Goal: Transaction & Acquisition: Purchase product/service

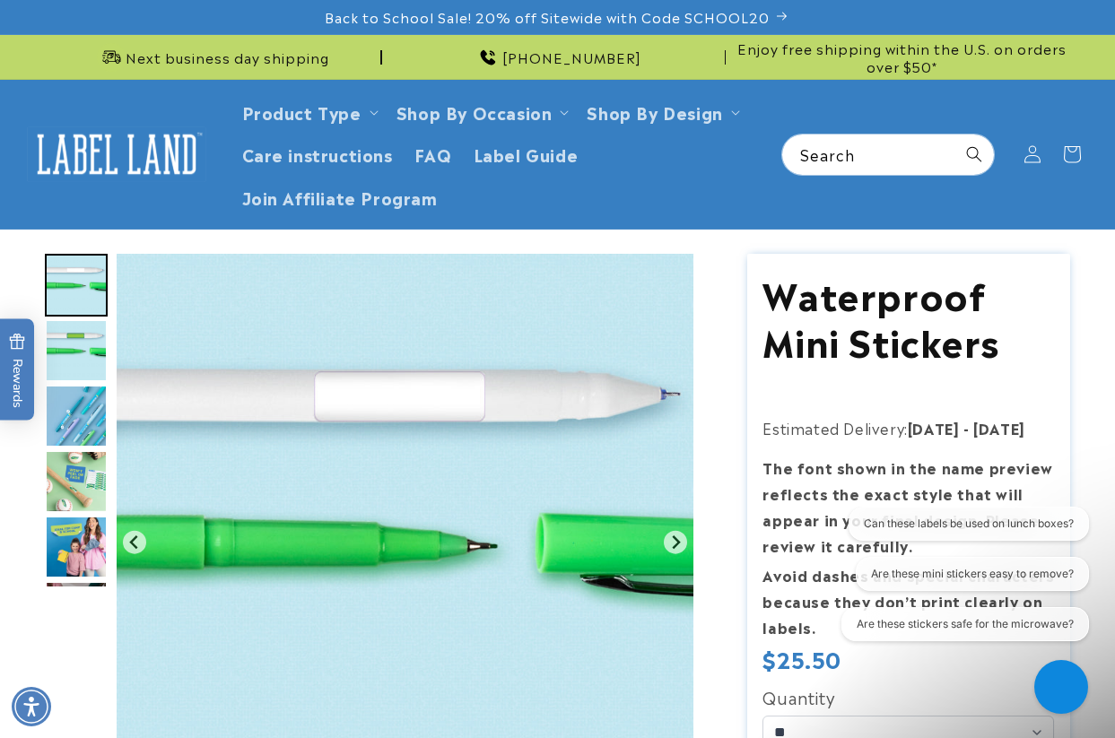
click at [118, 135] on img at bounding box center [116, 154] width 179 height 56
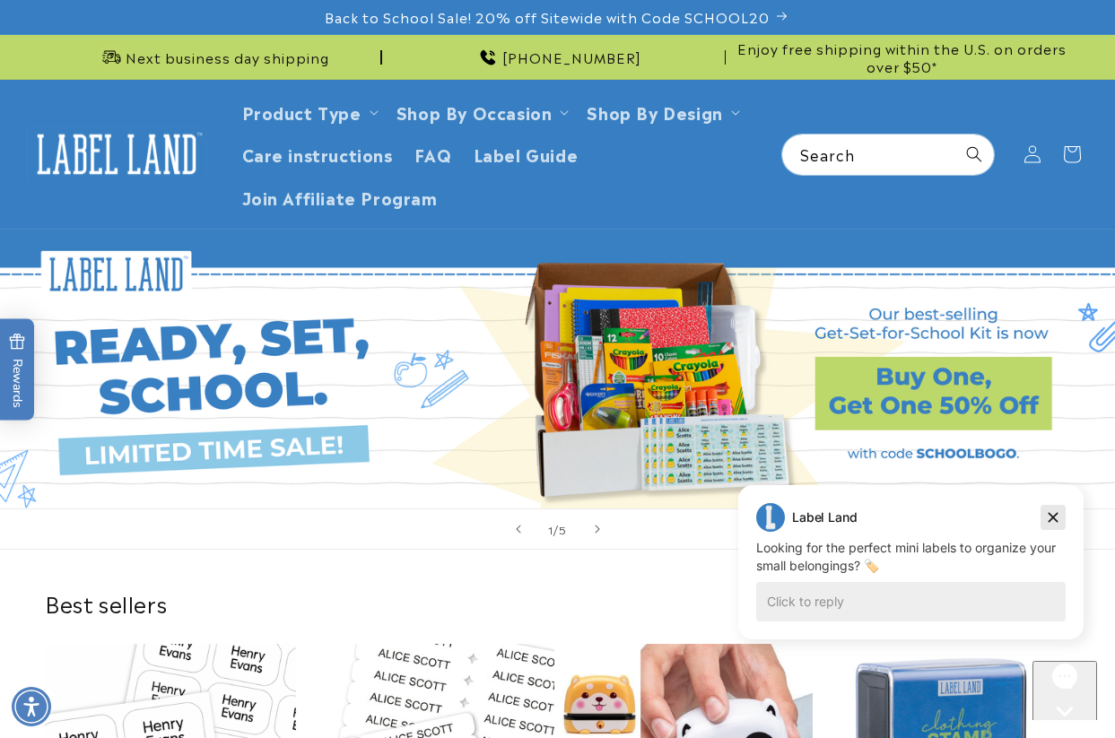
click at [1056, 518] on icon "Dismiss campaign" at bounding box center [1053, 518] width 18 height 22
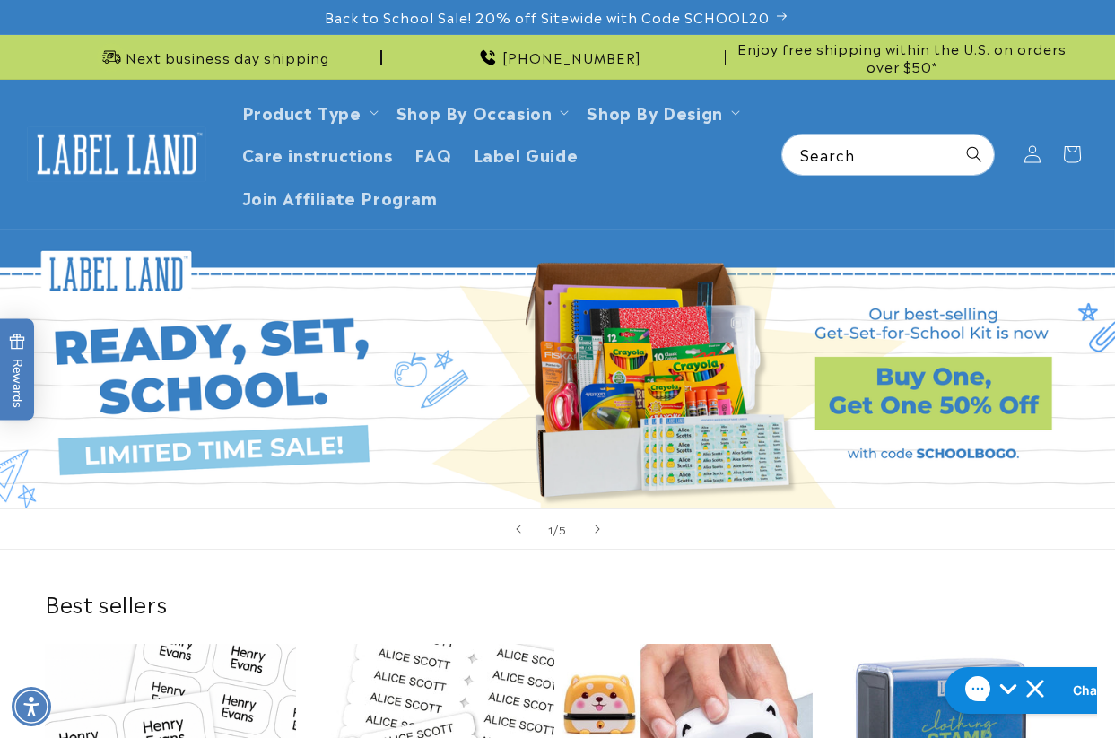
click at [110, 154] on img at bounding box center [116, 154] width 179 height 56
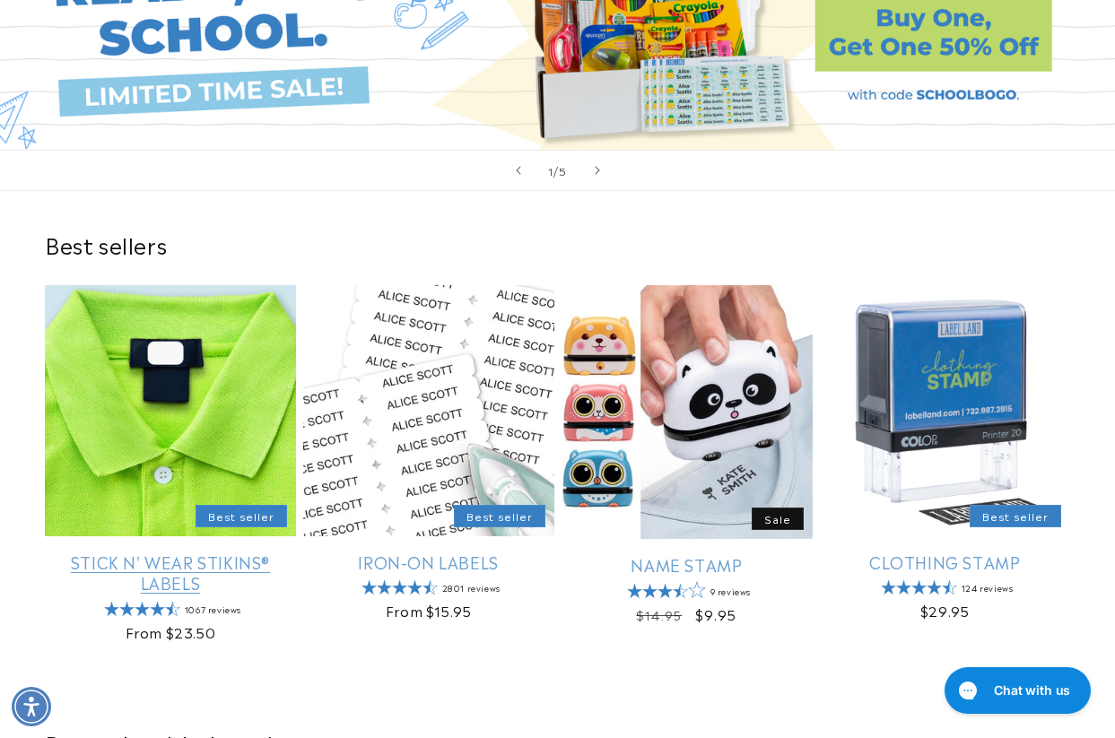
click at [158, 551] on link "Stick N' Wear Stikins® Labels" at bounding box center [170, 572] width 251 height 42
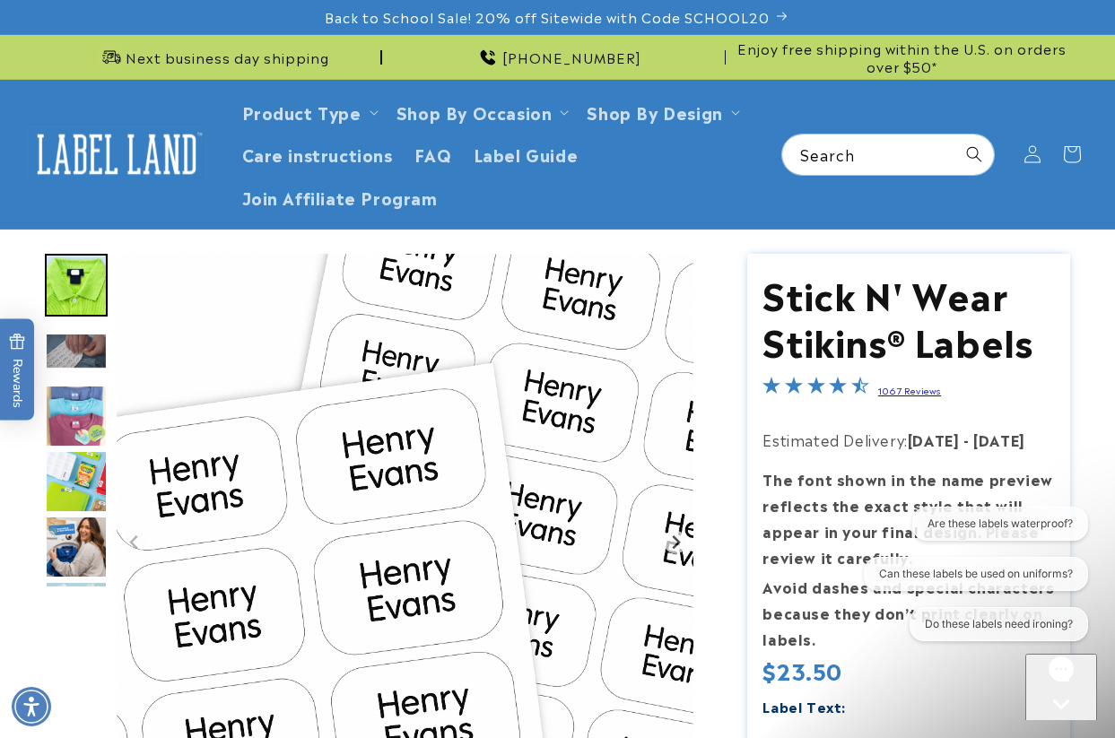
click at [1062, 726] on icon "Gorgias live chat" at bounding box center [1060, 734] width 17 height 17
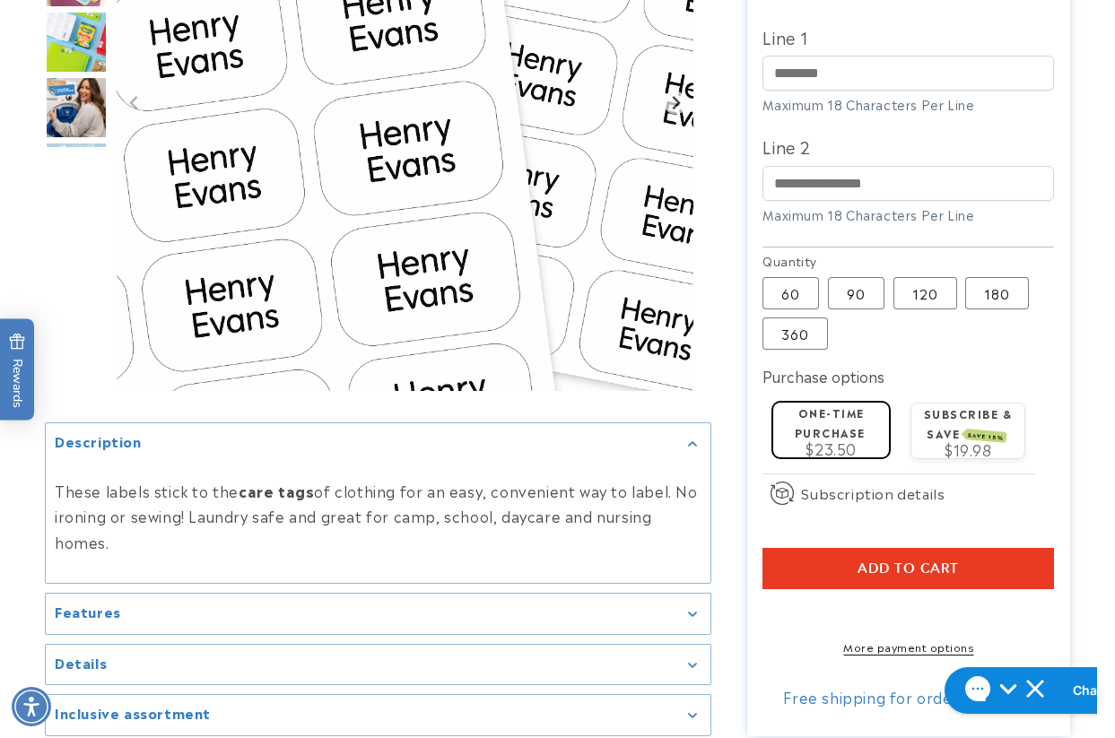
scroll to position [717, 0]
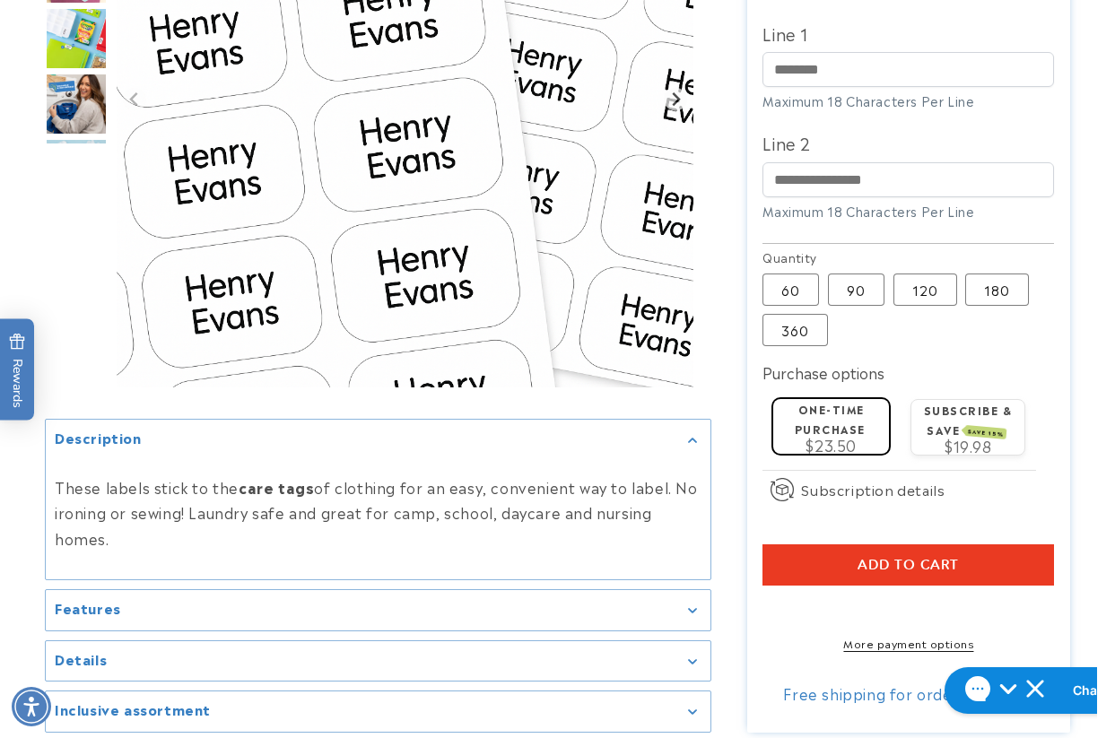
click at [1078, 380] on div at bounding box center [557, 133] width 1115 height 1195
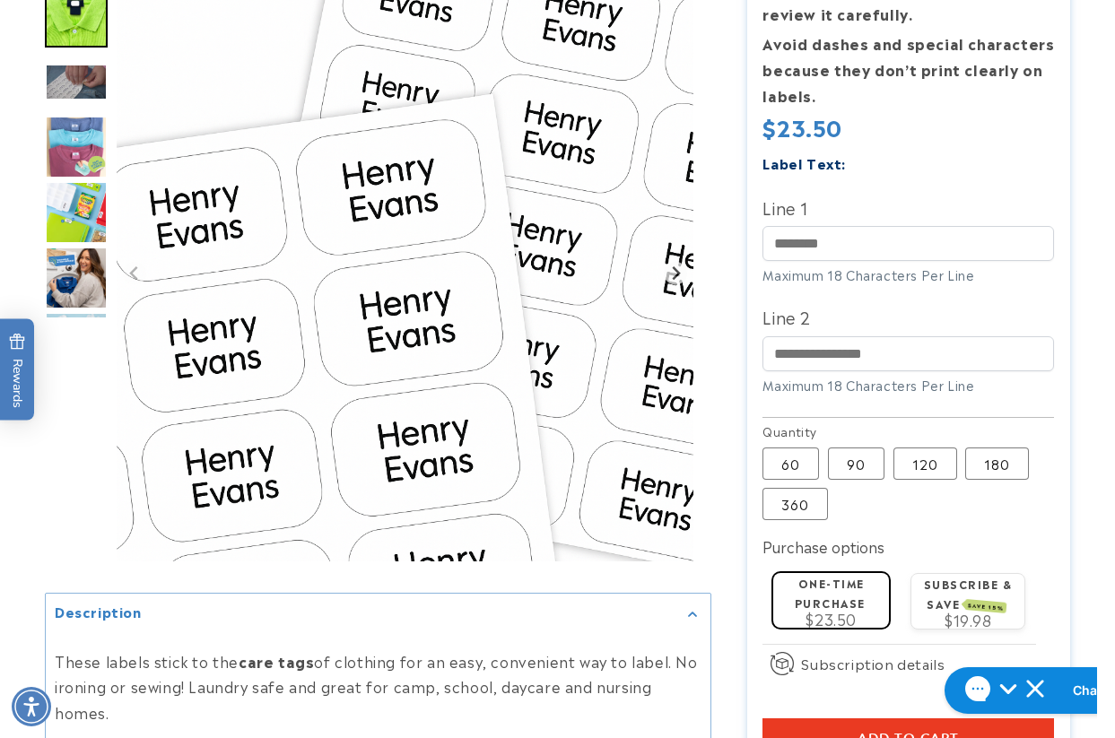
scroll to position [897, 0]
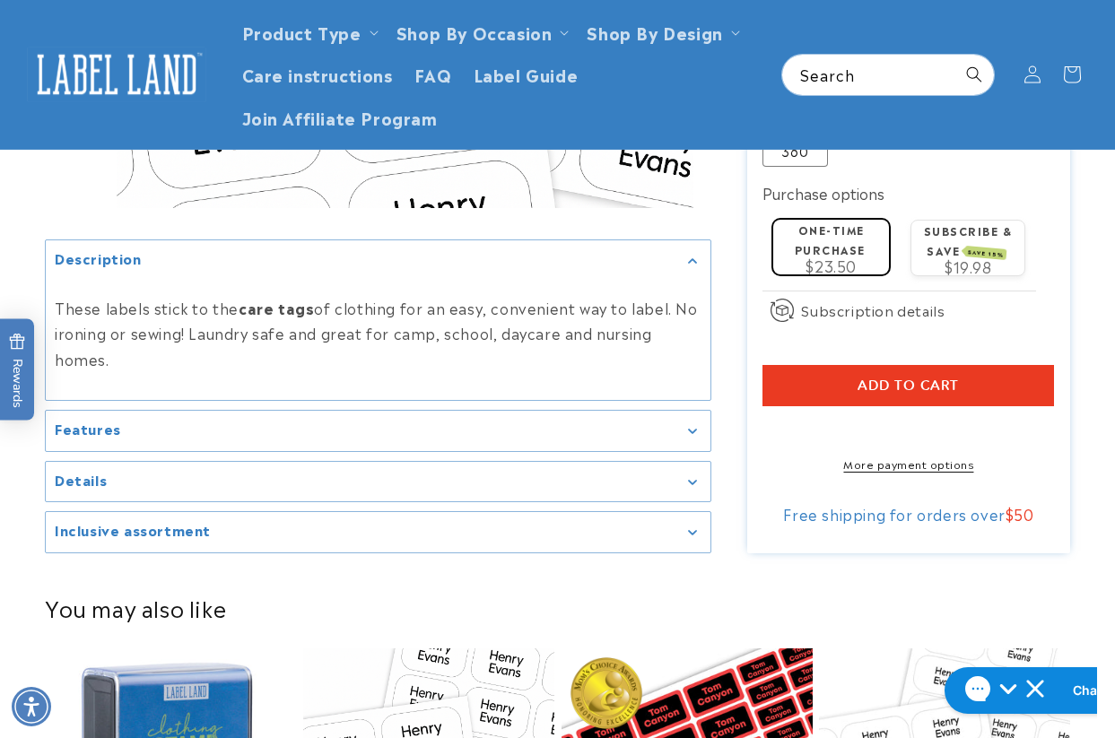
scroll to position [448, 0]
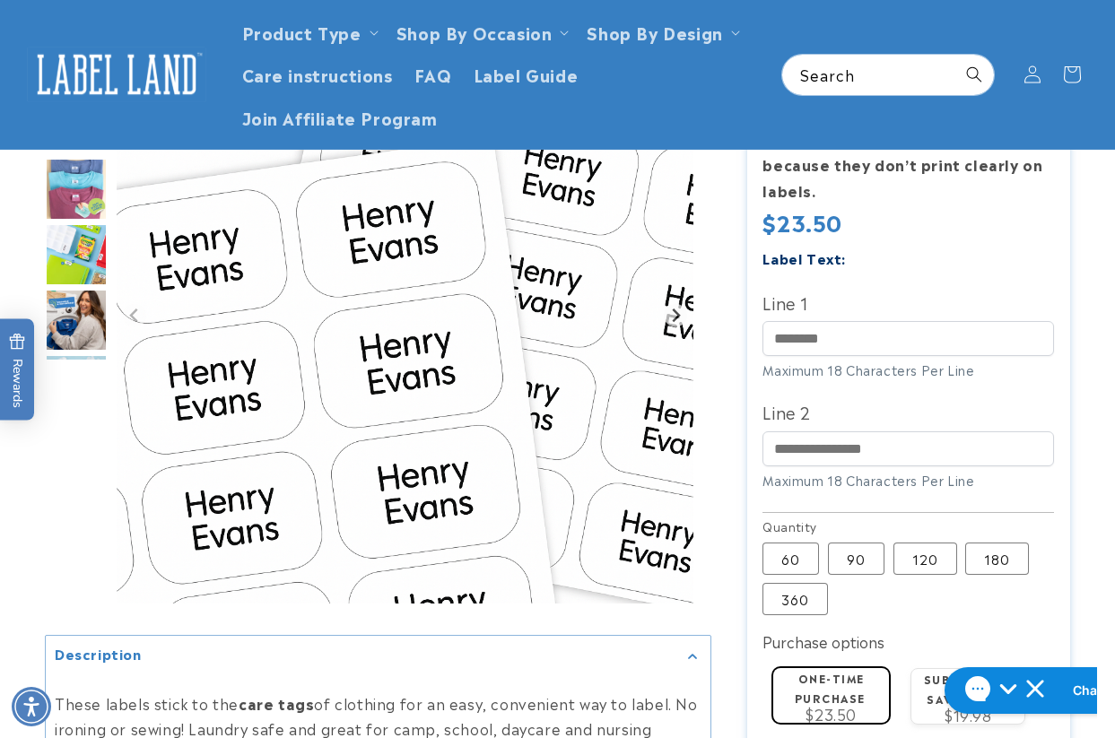
click at [95, 79] on img at bounding box center [116, 75] width 179 height 56
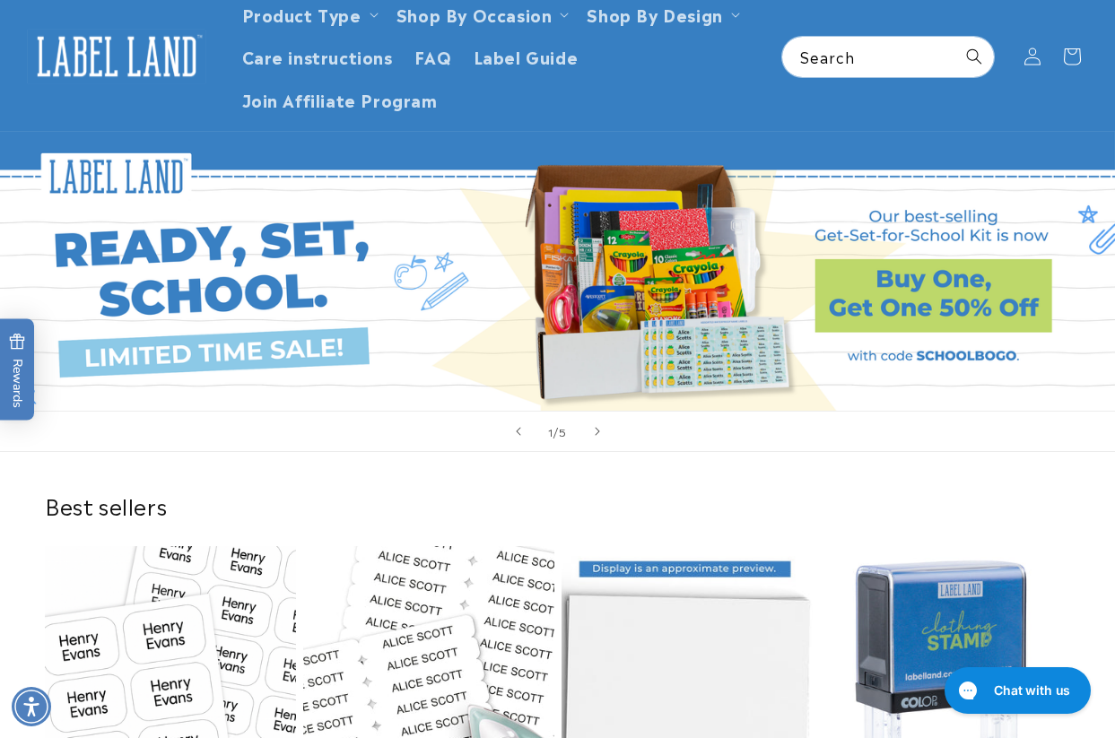
scroll to position [359, 0]
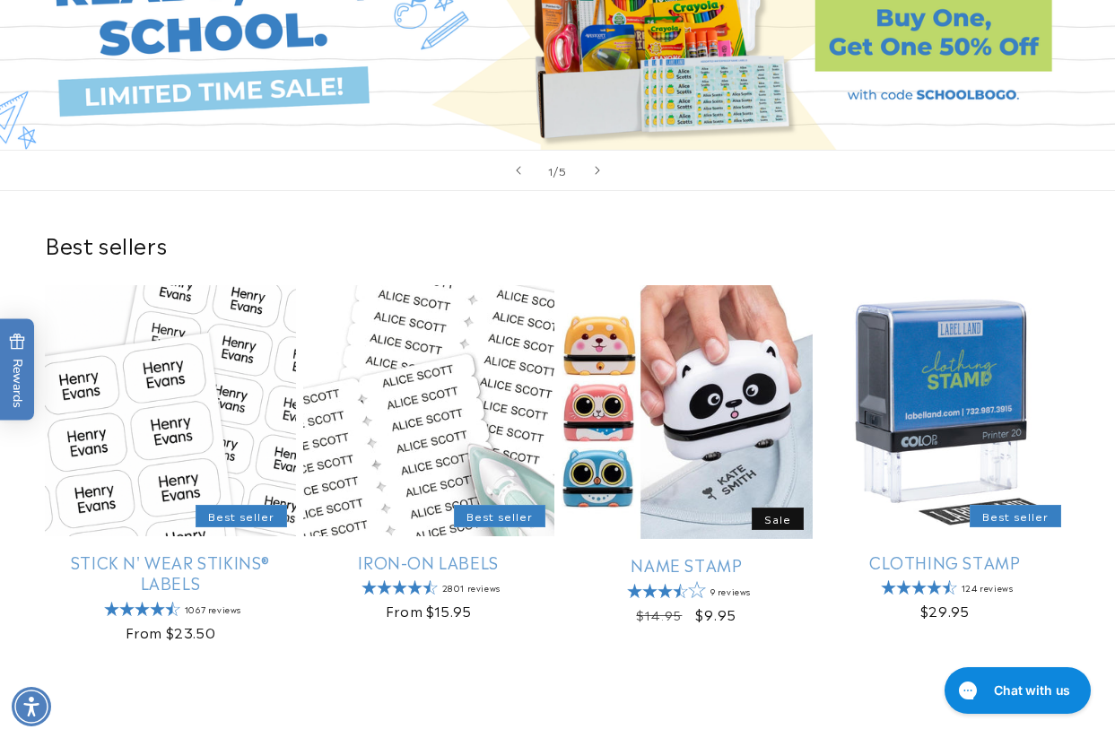
click at [978, 197] on div "Best sellers Stick N' Wear Stikins® Labels Empty heading Best seller Stick N' W…" at bounding box center [557, 440] width 1115 height 499
click at [850, 204] on div "Best sellers Stick N' Wear Stikins® Labels Empty heading Best seller Stick N' W…" at bounding box center [557, 440] width 1115 height 499
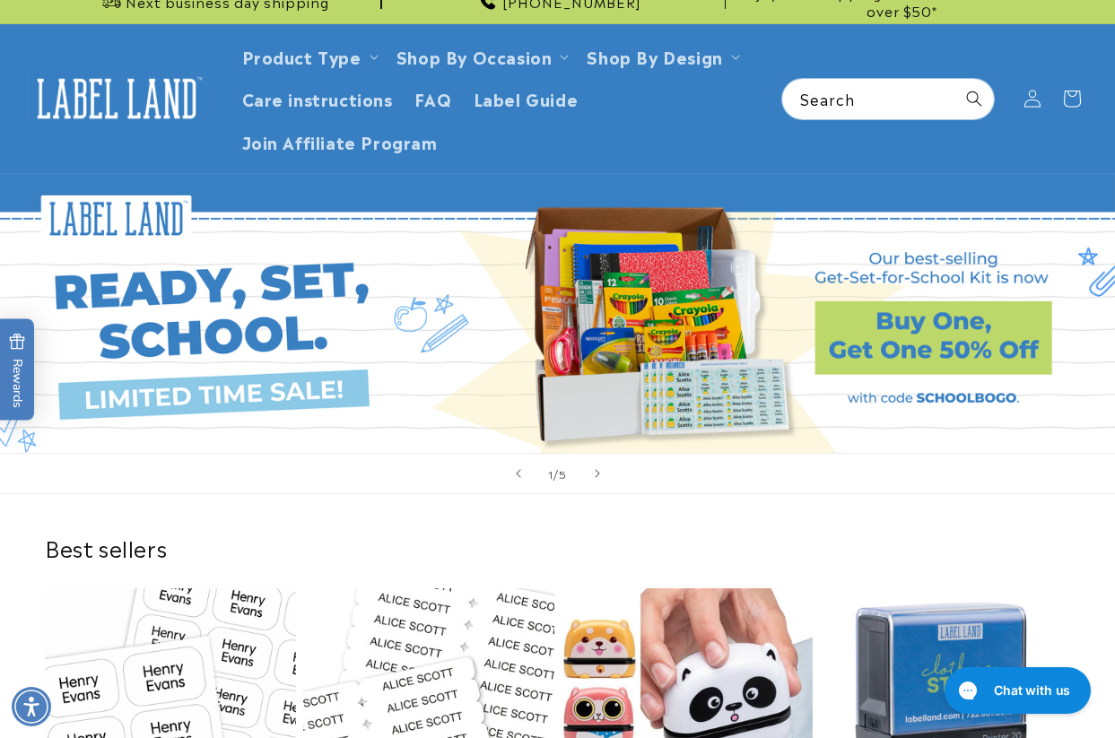
scroll to position [0, 0]
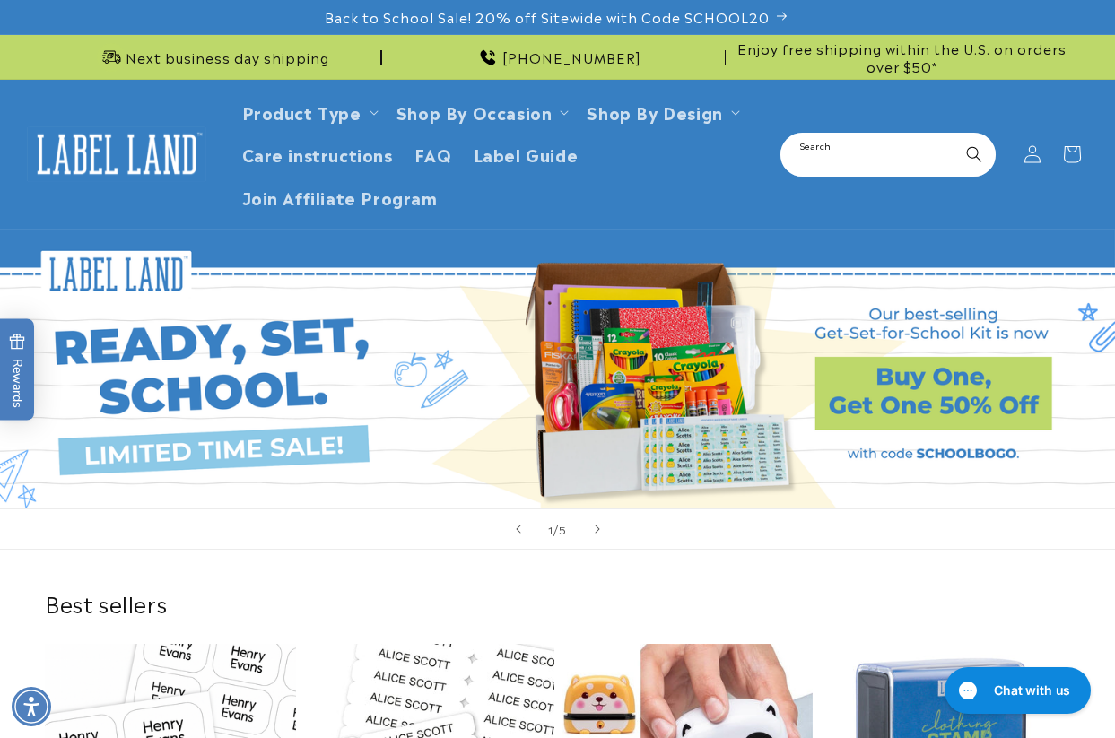
click at [868, 153] on input "Search" at bounding box center [888, 154] width 212 height 40
click at [790, 150] on input "Search" at bounding box center [888, 154] width 212 height 40
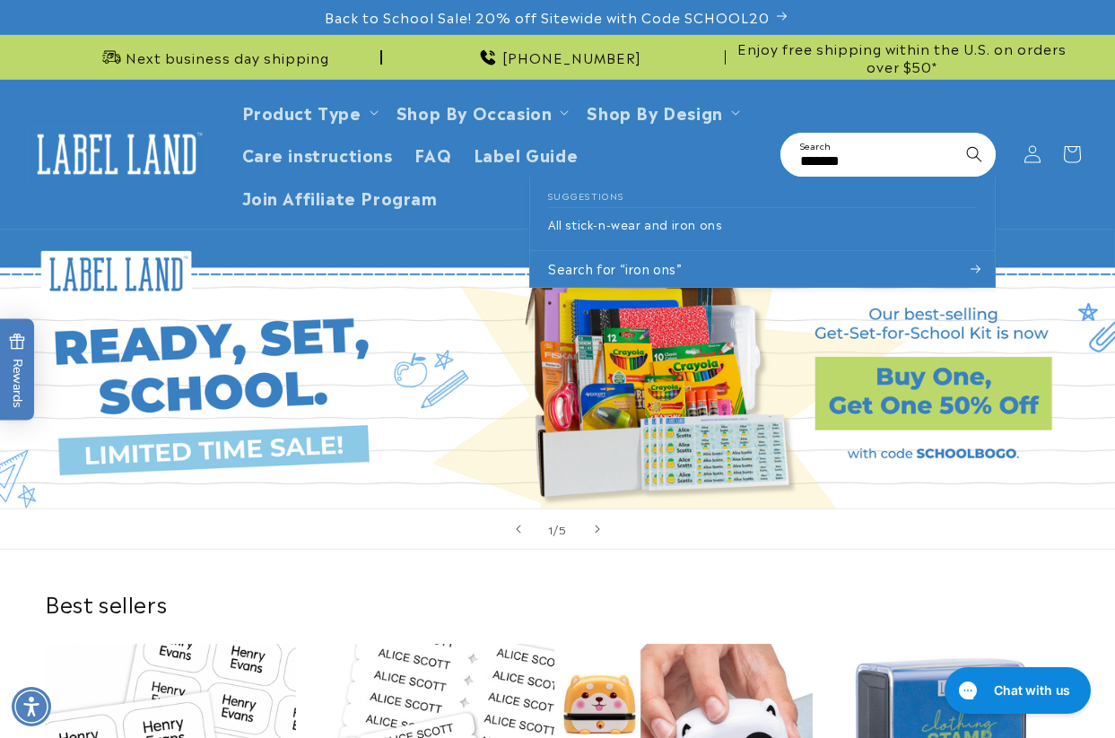
type input "*******"
click at [954, 134] on button "Search" at bounding box center [973, 153] width 39 height 39
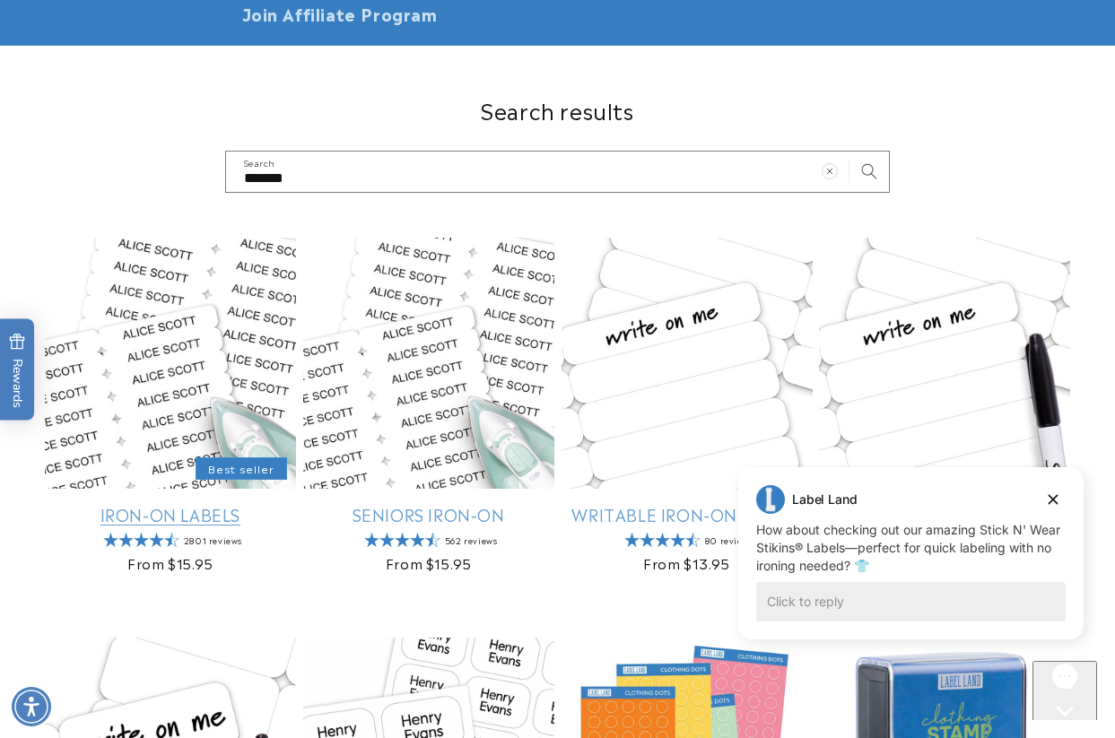
scroll to position [359, 0]
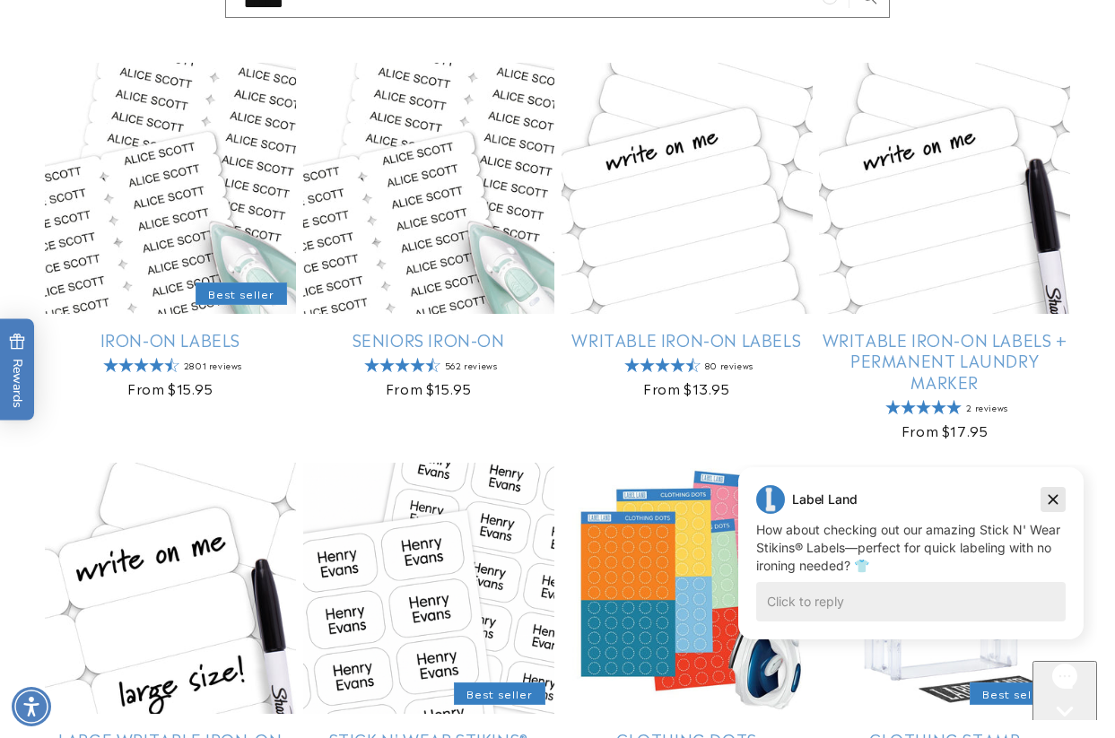
click at [1046, 496] on icon "Dismiss campaign" at bounding box center [1053, 500] width 18 height 22
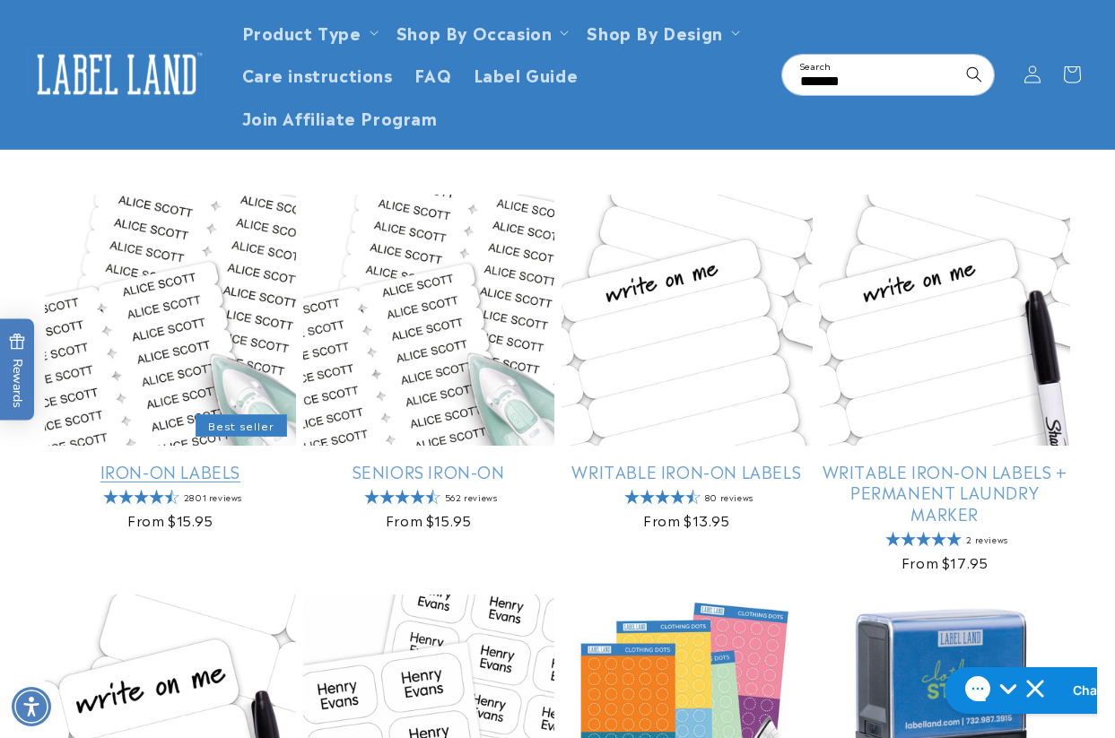
scroll to position [179, 0]
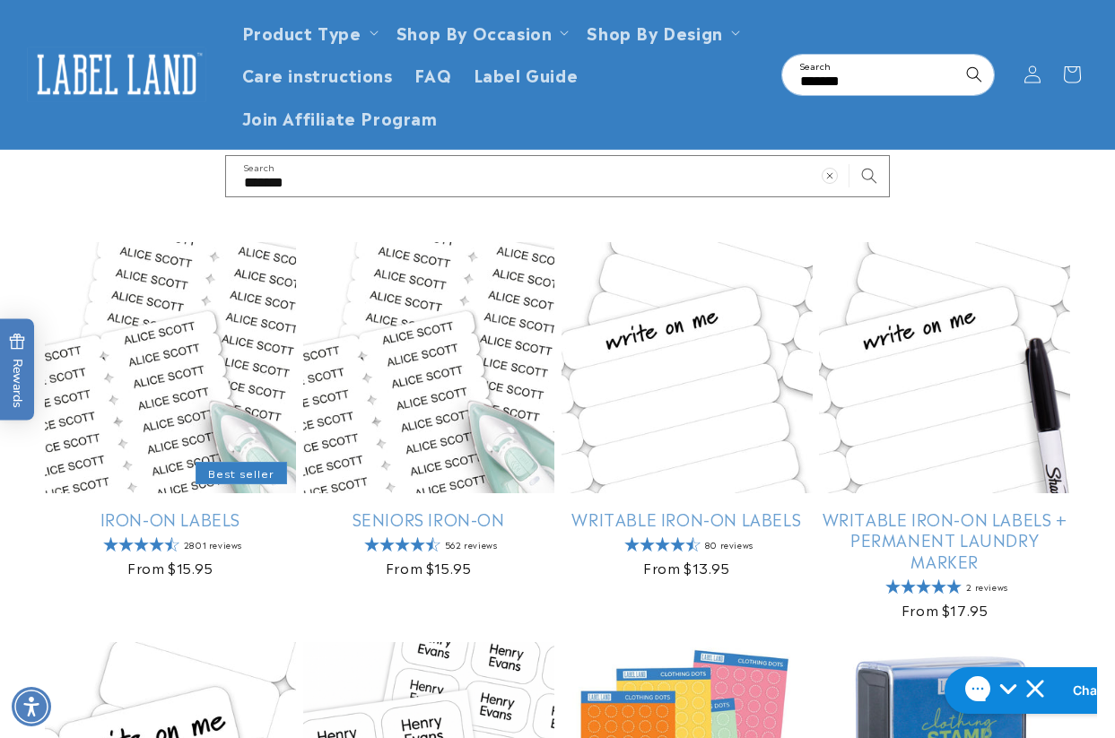
click at [1028, 191] on div "Search results ******* Search" at bounding box center [557, 148] width 1115 height 97
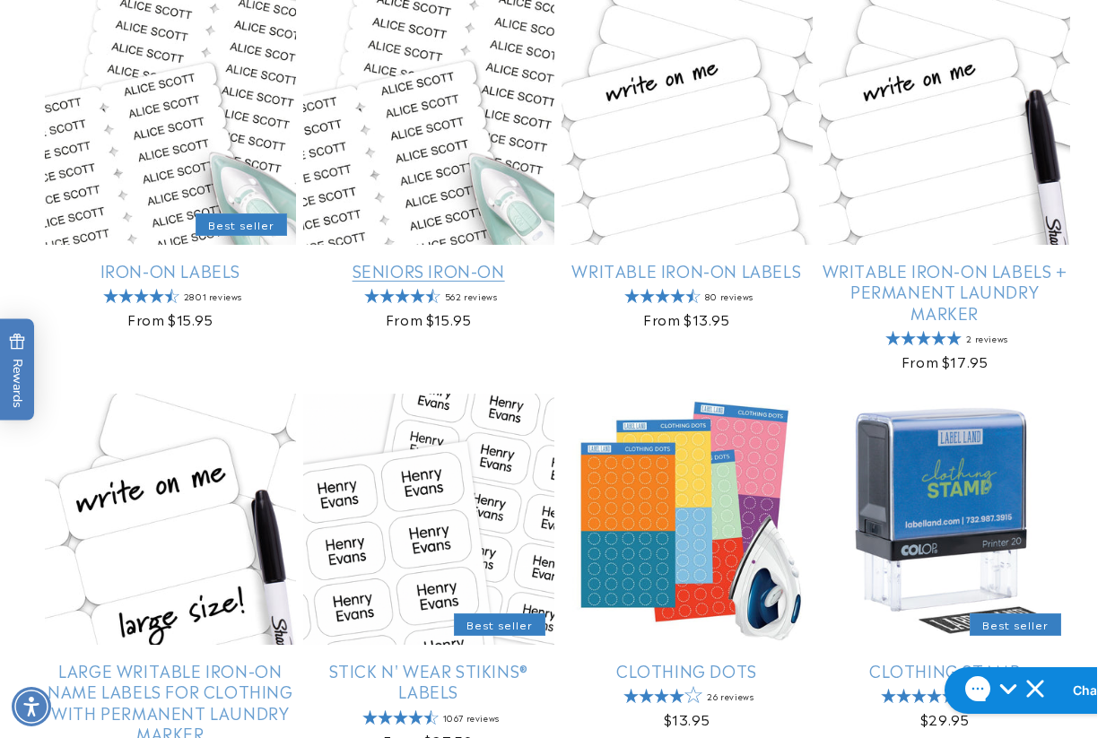
scroll to position [448, 0]
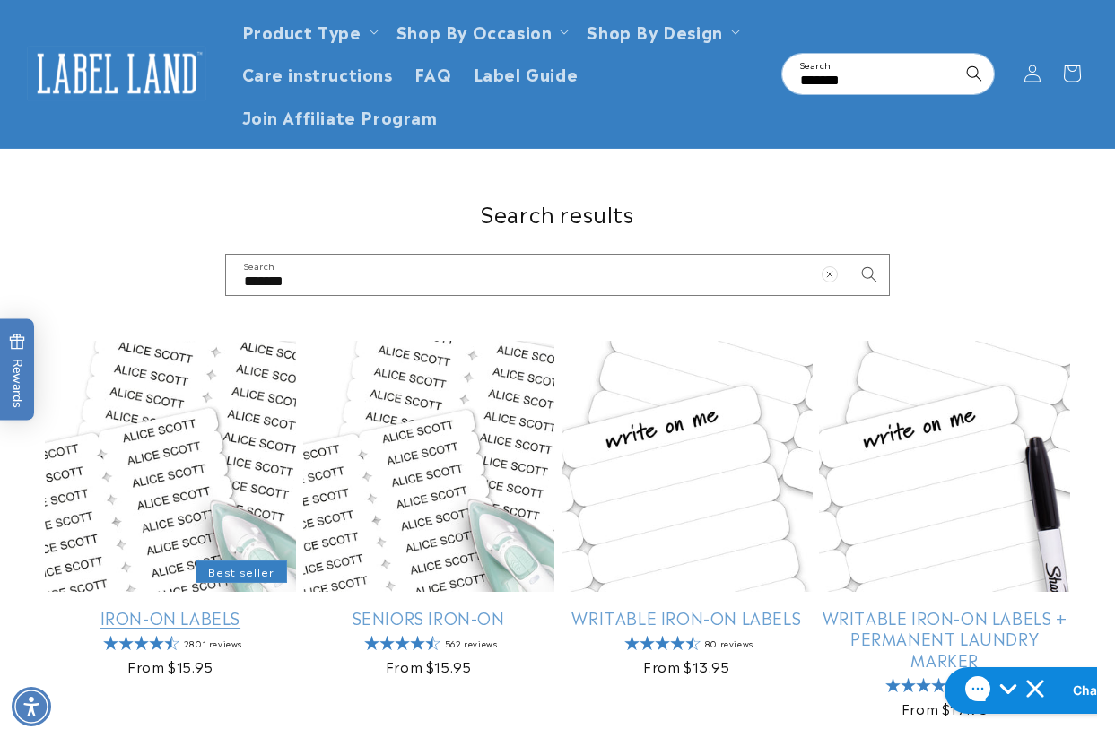
scroll to position [0, 0]
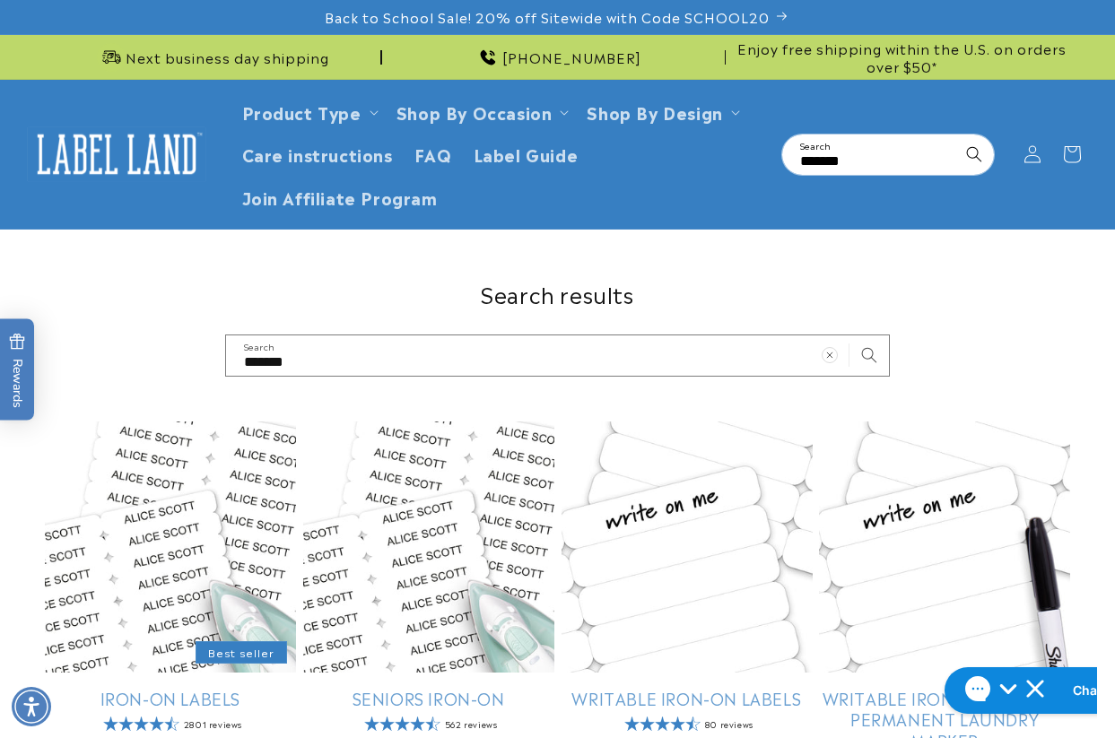
click at [93, 150] on img at bounding box center [116, 154] width 179 height 56
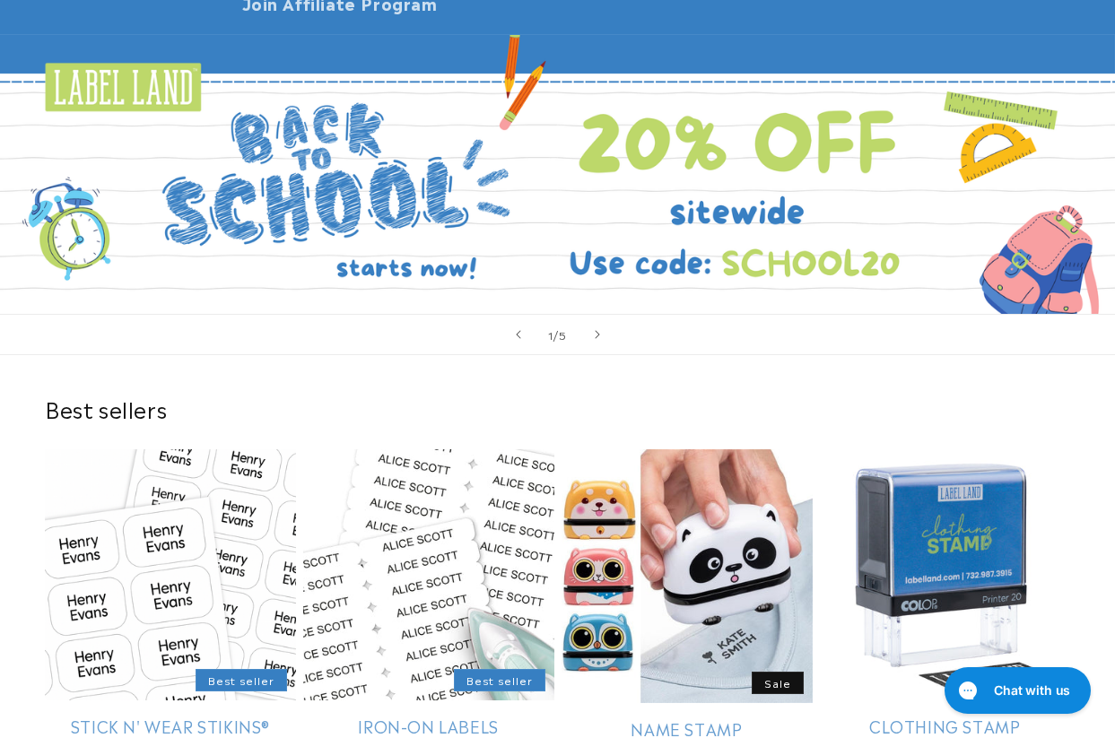
scroll to position [359, 0]
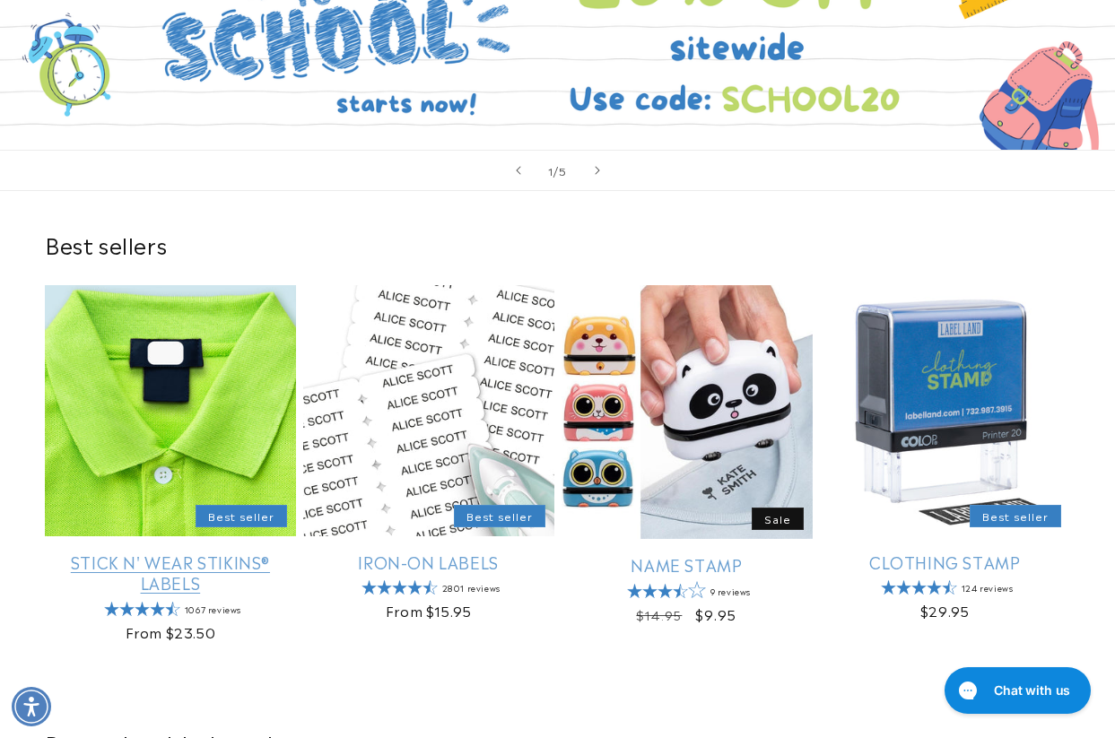
click at [174, 551] on link "Stick N' Wear Stikins® Labels" at bounding box center [170, 572] width 251 height 42
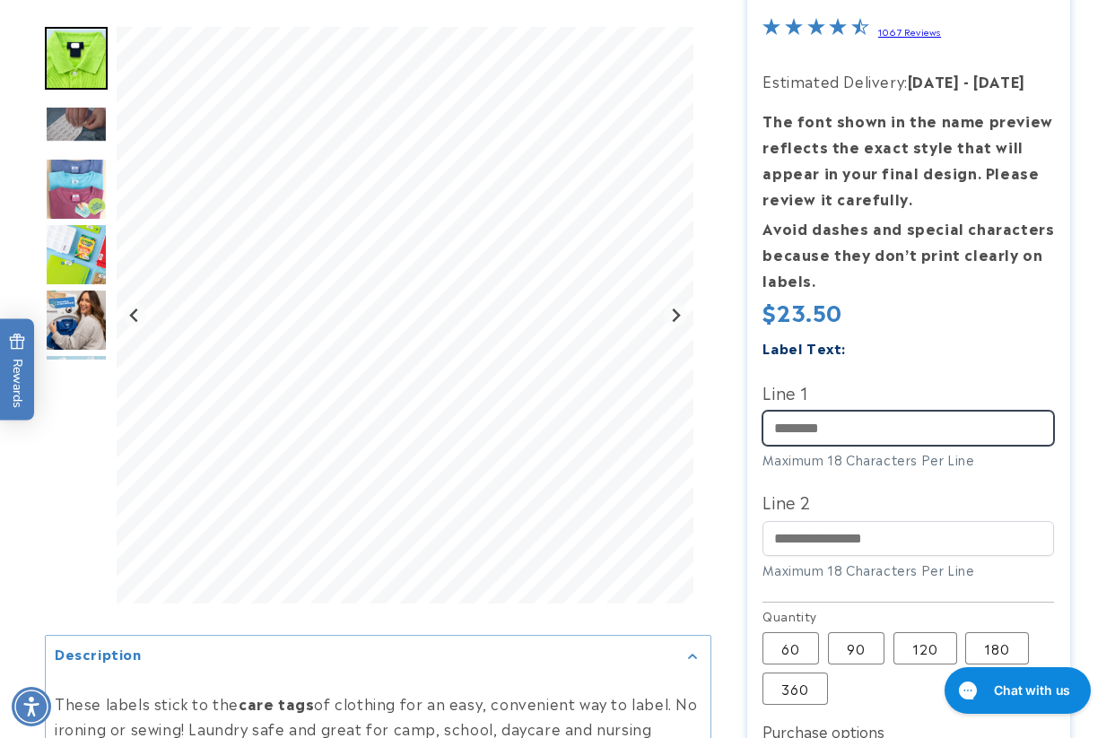
click at [817, 435] on input "Line 1" at bounding box center [907, 428] width 291 height 35
paste input "*******"
type input "*******"
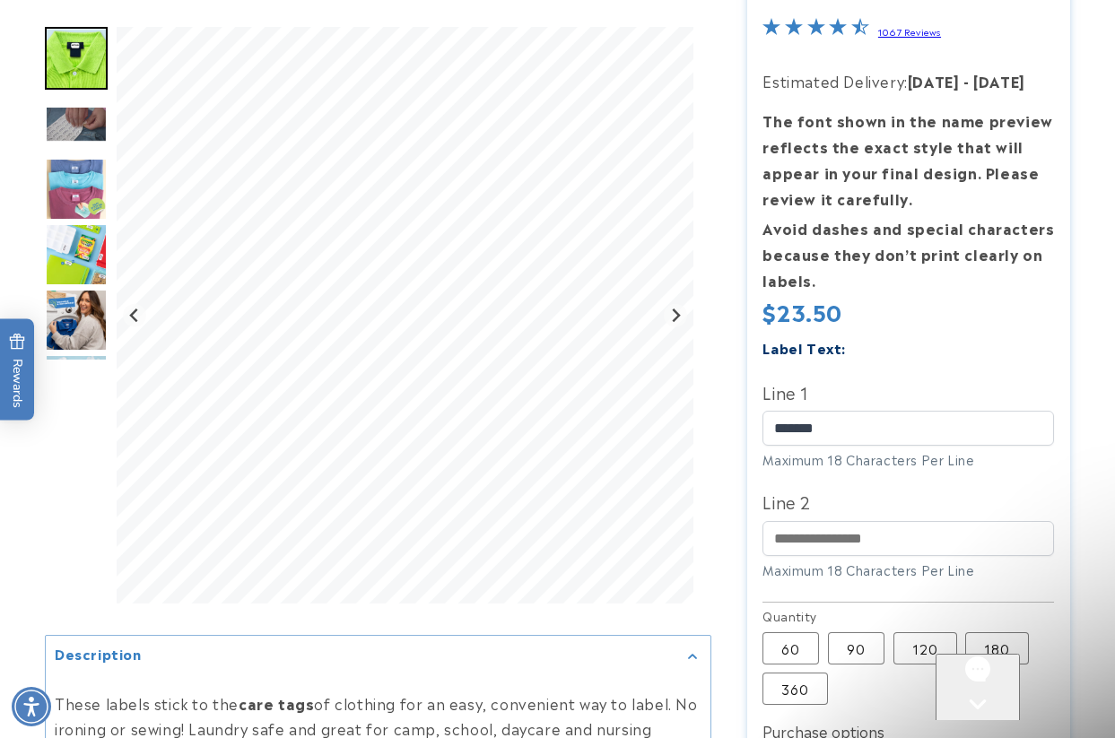
scroll to position [0, 0]
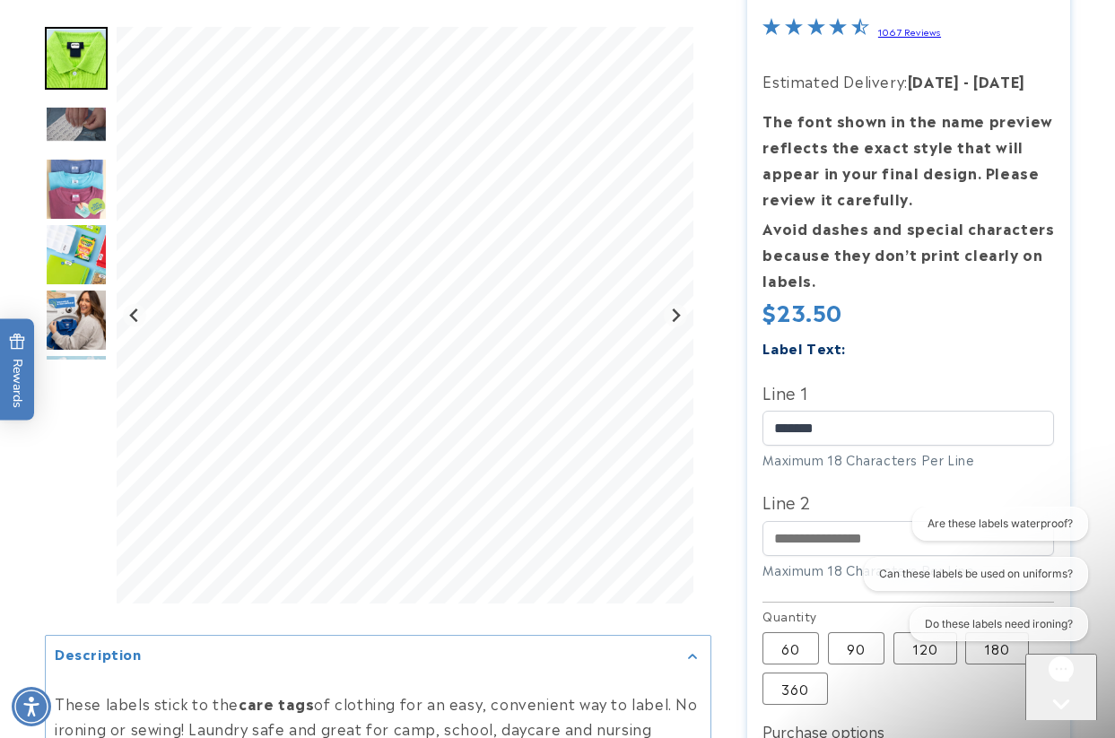
click at [1087, 363] on div at bounding box center [557, 492] width 1115 height 1195
click at [792, 538] on input "Line 2" at bounding box center [907, 538] width 291 height 35
paste input "**********"
type input "**********"
click at [1071, 726] on div "Gorgias live chat" at bounding box center [1060, 737] width 57 height 22
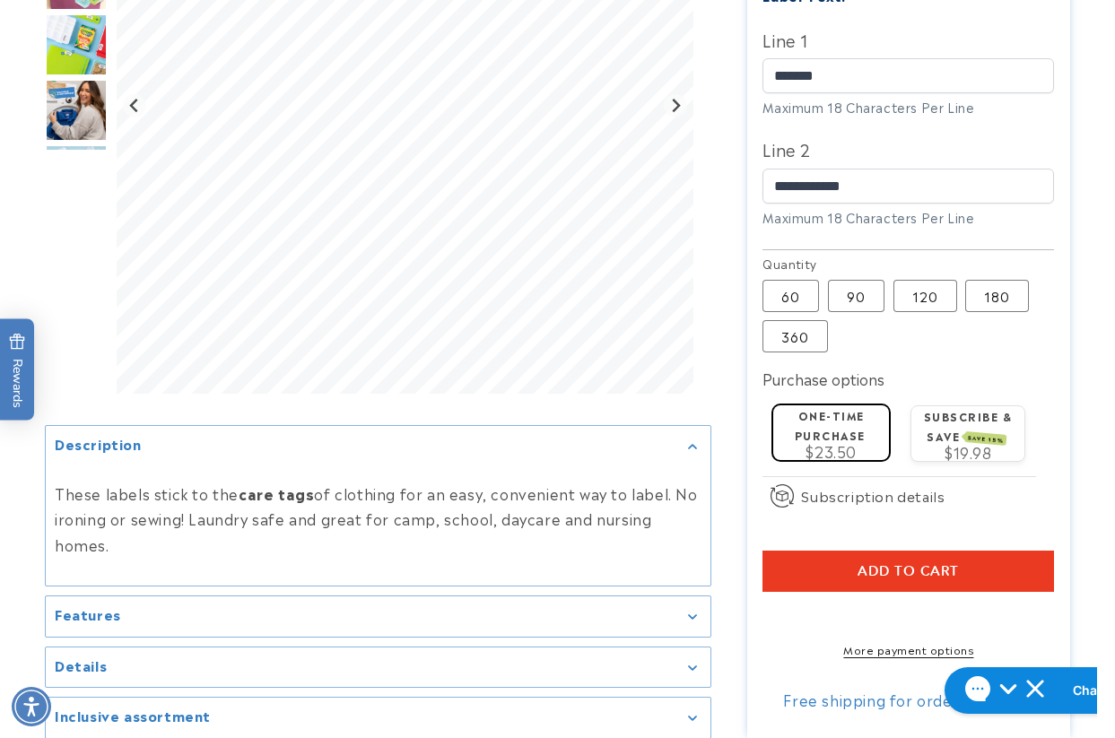
scroll to position [717, 0]
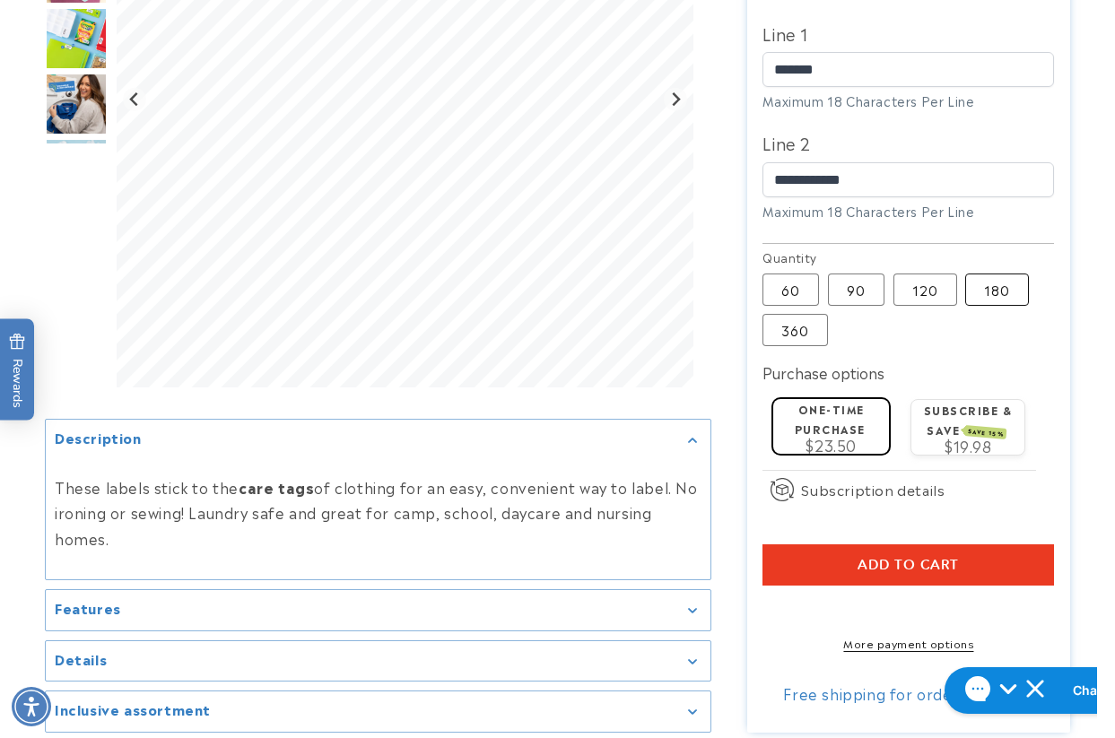
click at [993, 298] on label "180 Variant sold out or unavailable" at bounding box center [997, 289] width 64 height 32
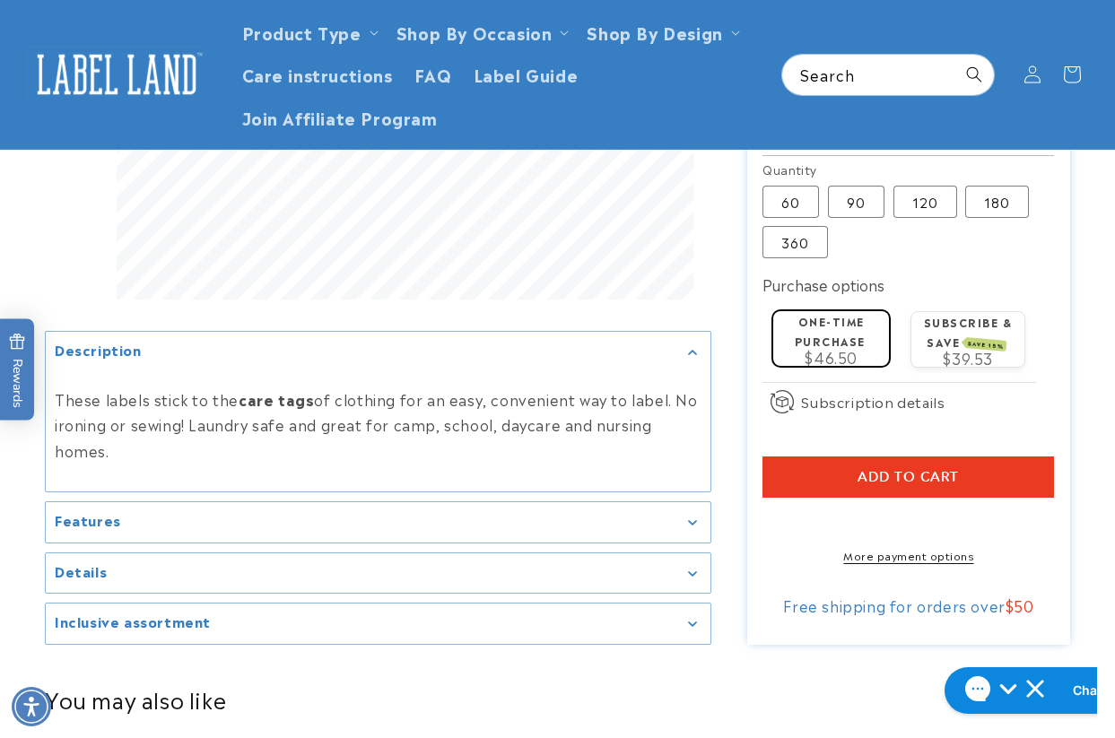
scroll to position [717, 0]
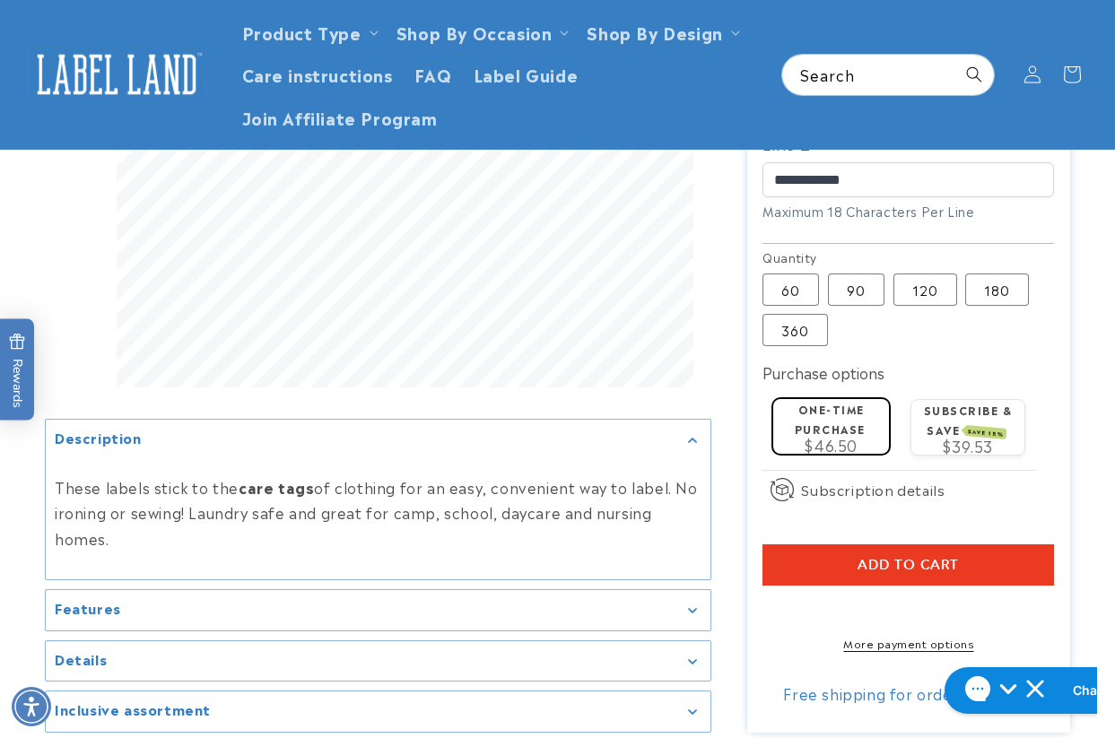
click at [1092, 412] on div at bounding box center [557, 133] width 1115 height 1195
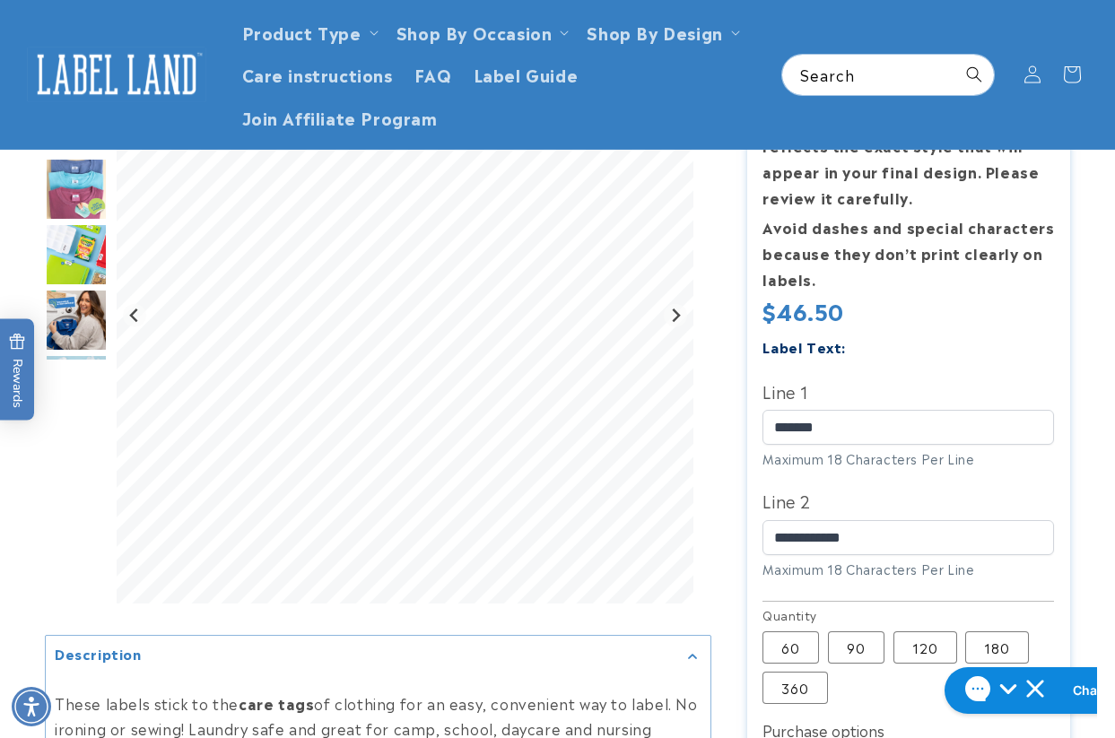
scroll to position [359, 0]
click at [1083, 449] on div at bounding box center [557, 492] width 1115 height 1195
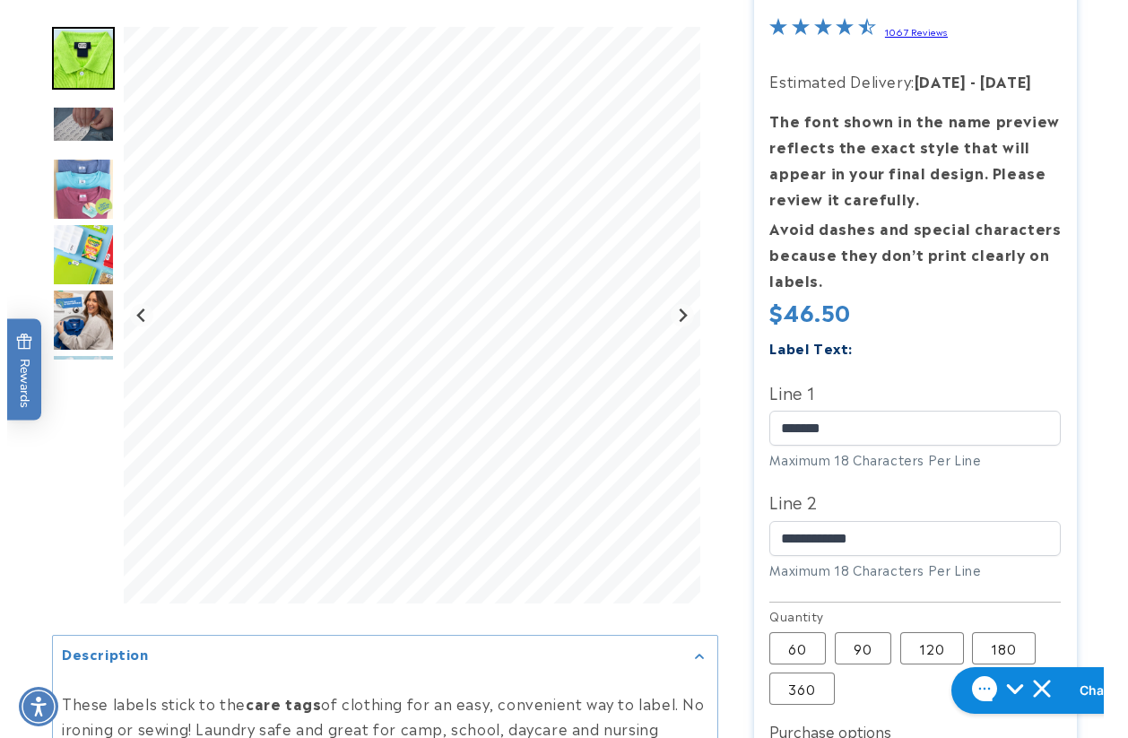
scroll to position [628, 0]
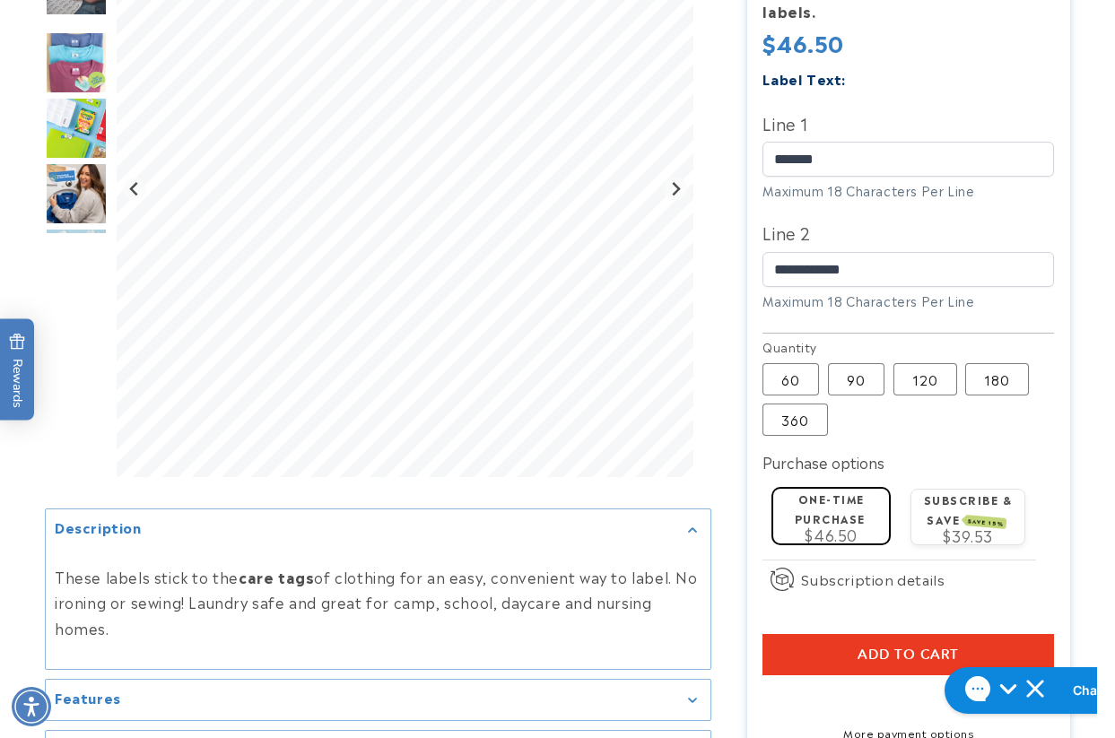
click at [821, 662] on button "Add to cart" at bounding box center [907, 654] width 291 height 41
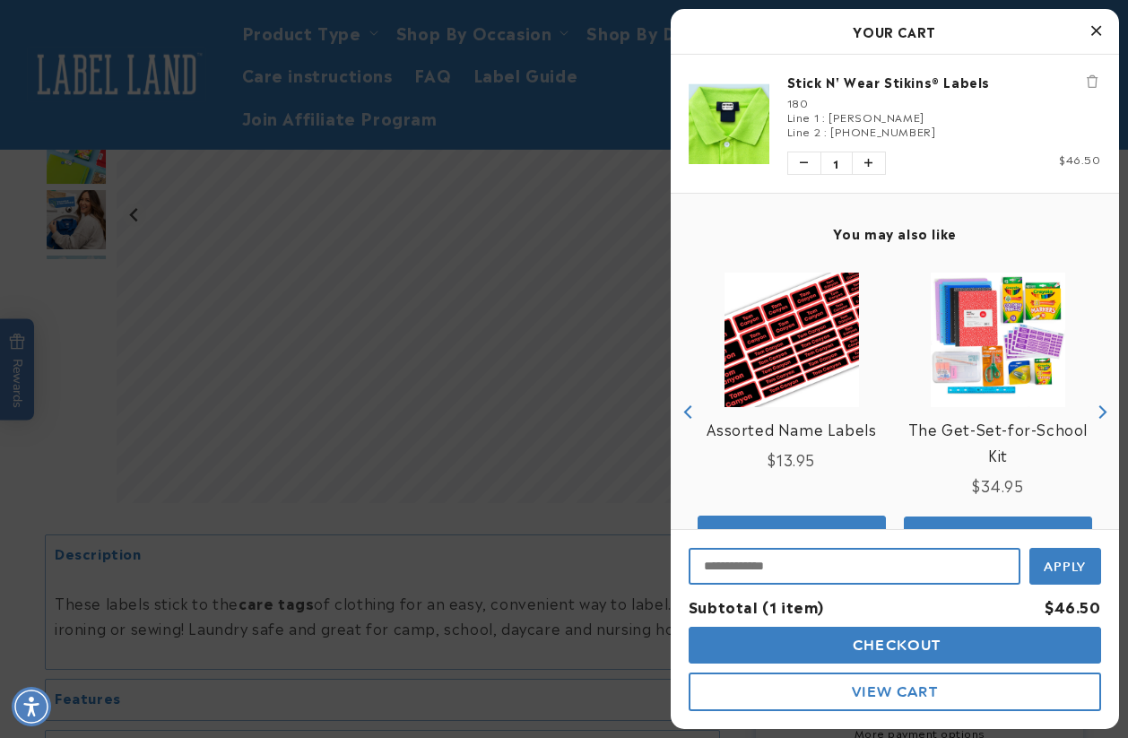
click at [775, 571] on input "Input Discount" at bounding box center [855, 566] width 332 height 37
type input "********"
click at [1029, 544] on button "Apply" at bounding box center [1065, 564] width 72 height 40
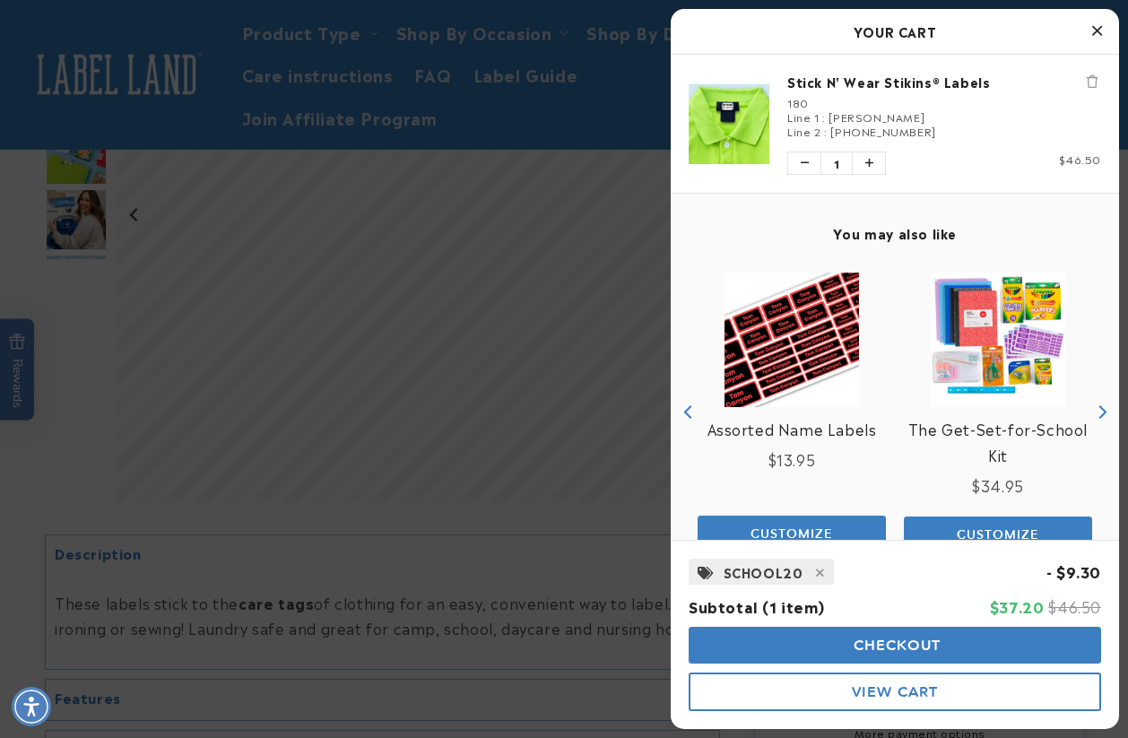
click at [863, 649] on span "Checkout" at bounding box center [895, 645] width 92 height 17
